Goal: Navigation & Orientation: Understand site structure

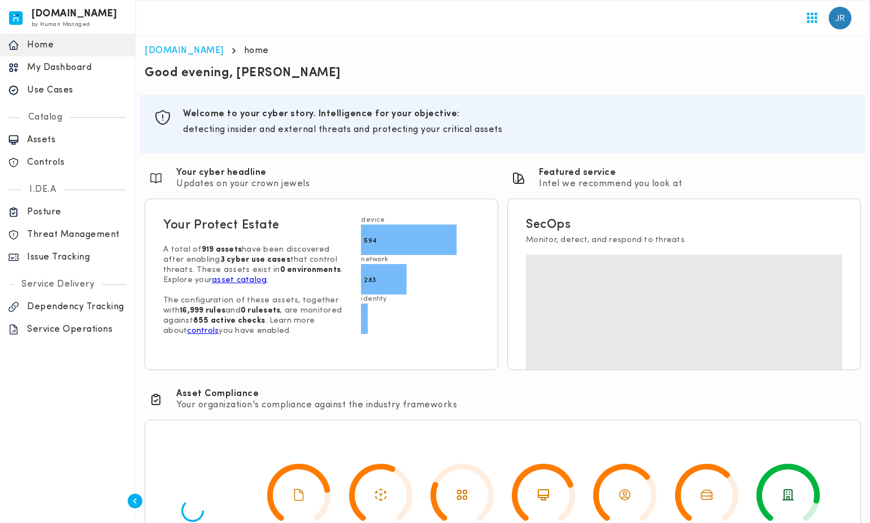
click at [63, 235] on p "Threat Management" at bounding box center [77, 234] width 100 height 11
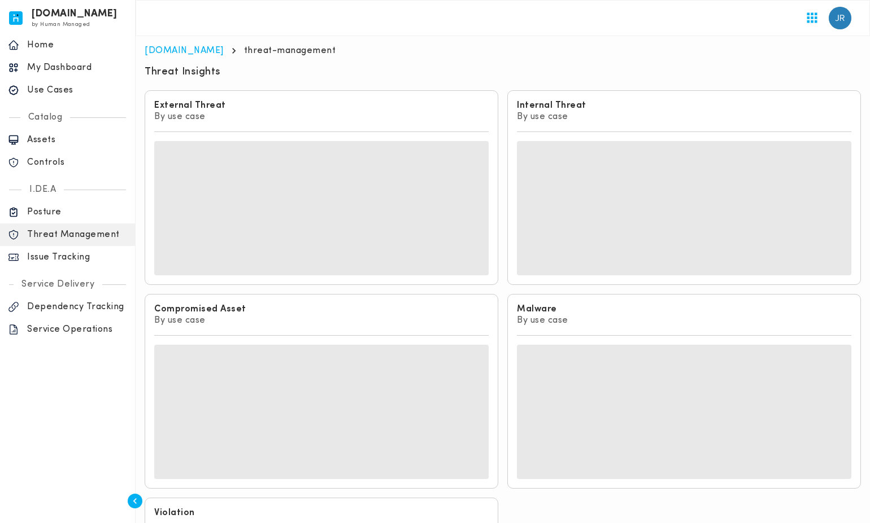
click at [44, 210] on p "Posture" at bounding box center [77, 212] width 100 height 11
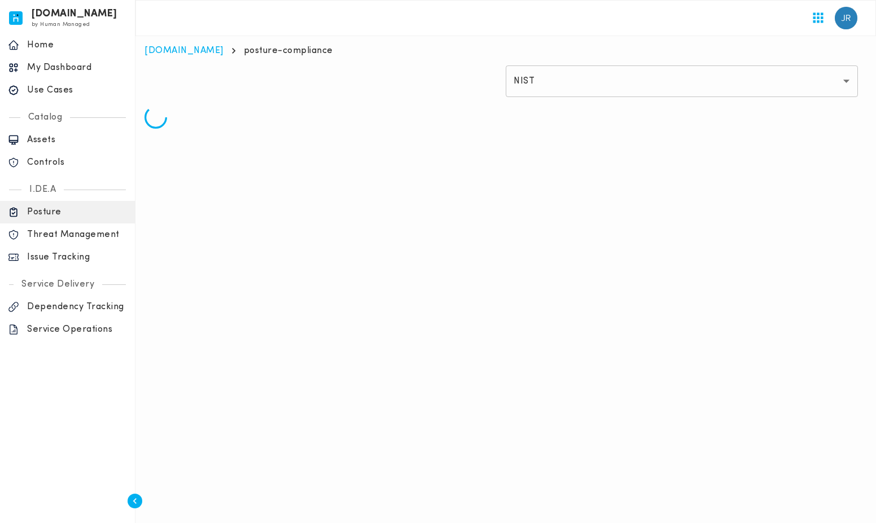
click at [90, 312] on p "Dependency Tracking" at bounding box center [77, 307] width 100 height 11
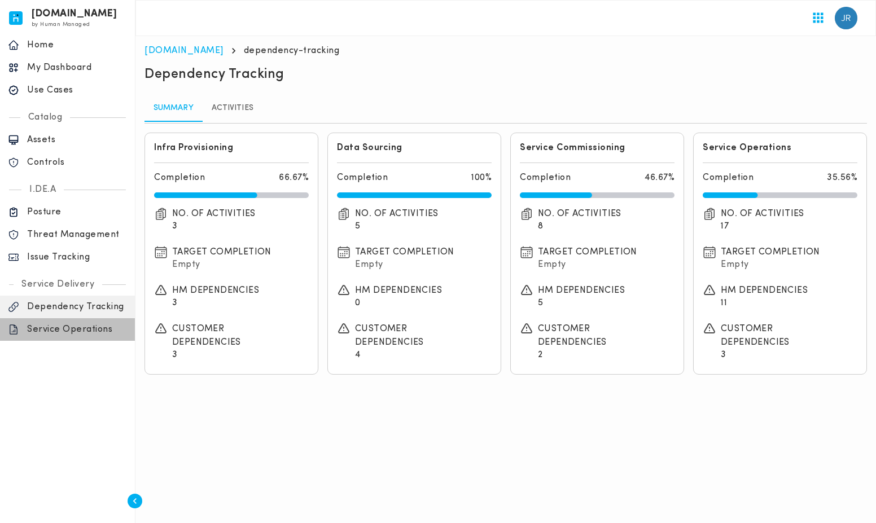
click at [91, 330] on p "Service Operations" at bounding box center [77, 329] width 100 height 11
